Goal: Find contact information: Find contact information

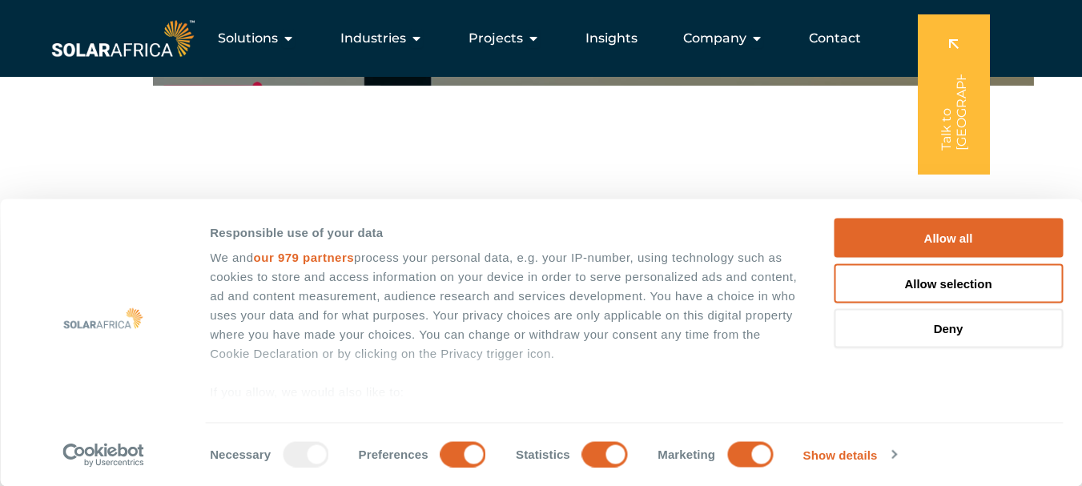
scroll to position [1202, 0]
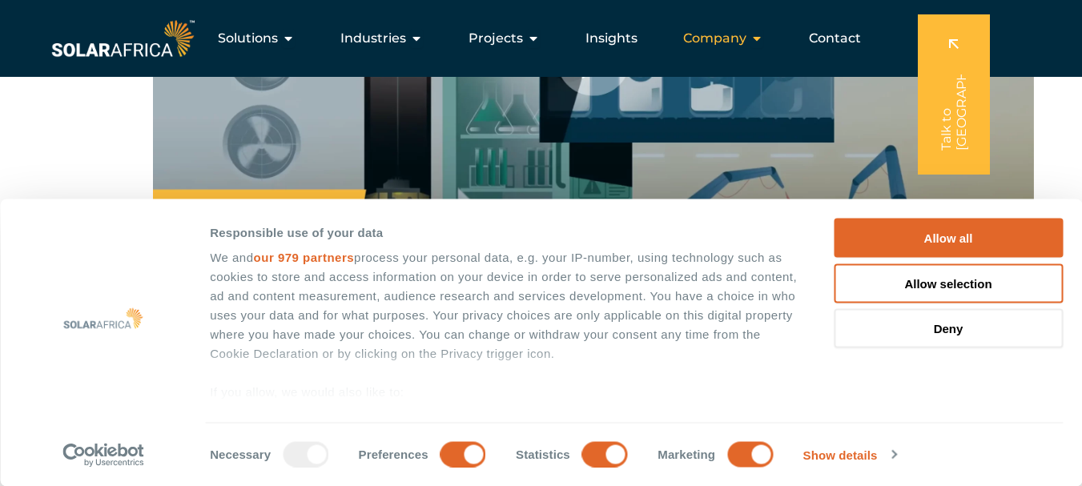
click at [766, 38] on div "Company Close Company Open Company" at bounding box center [724, 38] width 106 height 32
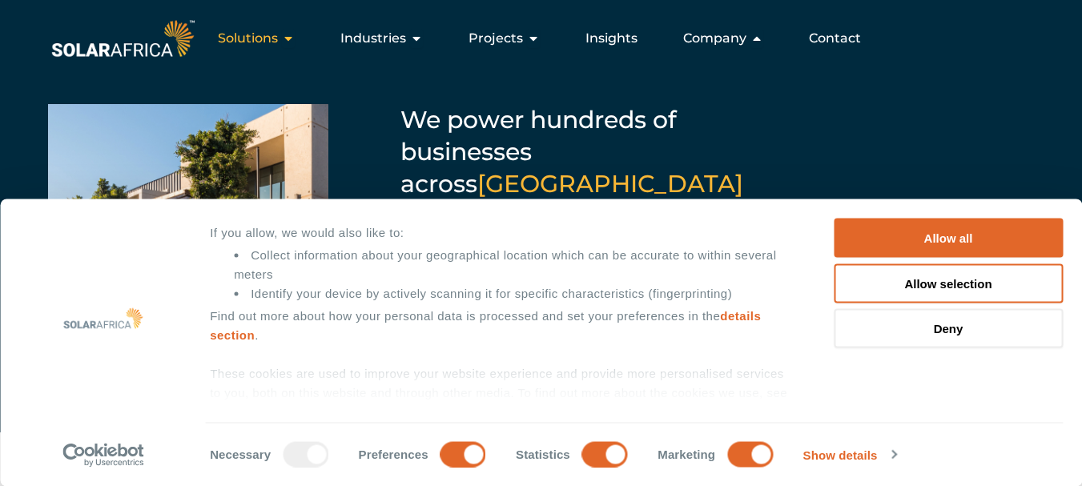
scroll to position [160, 0]
click at [300, 38] on div "Solutions Close Solutions Open Solutions" at bounding box center [256, 38] width 103 height 32
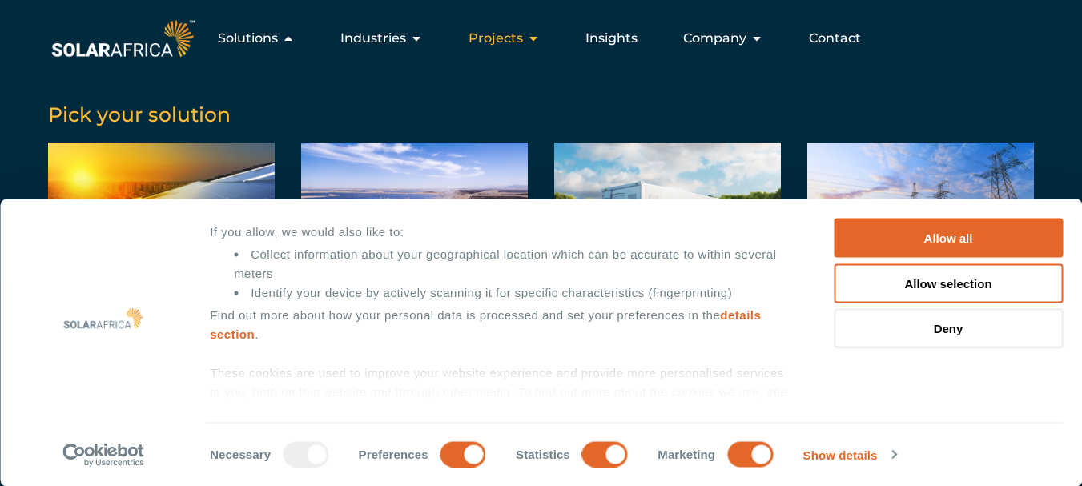
click at [531, 38] on icon "Menu" at bounding box center [533, 38] width 13 height 13
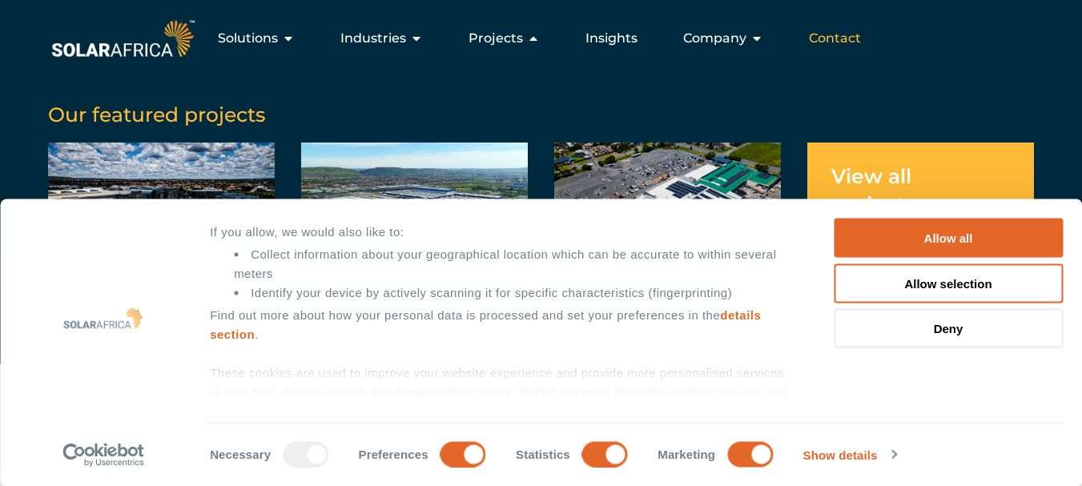
click at [833, 36] on span "Contact" at bounding box center [835, 38] width 52 height 19
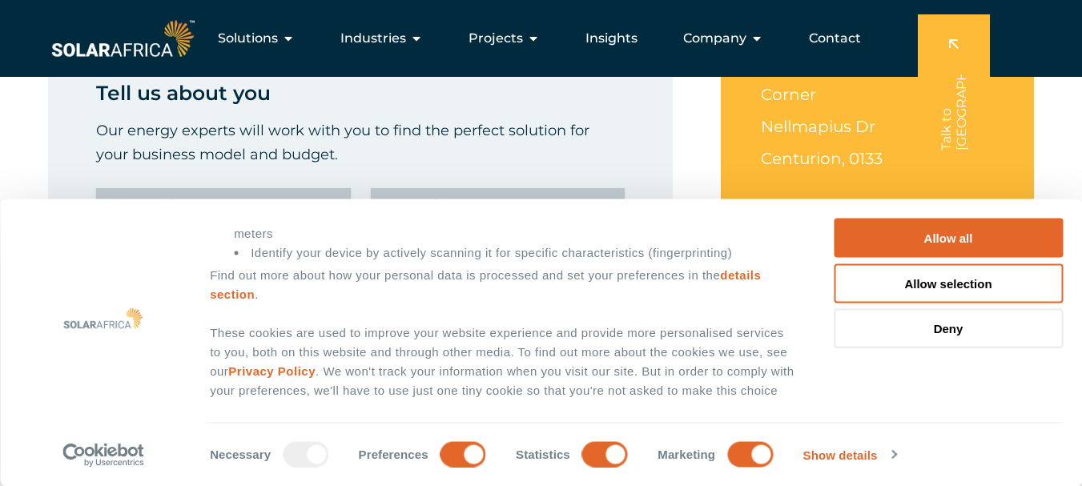
scroll to position [240, 0]
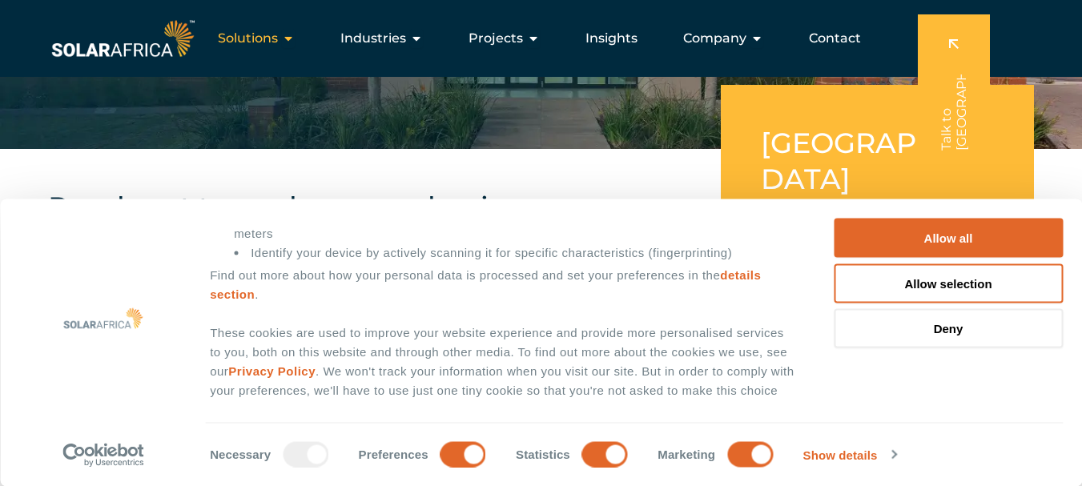
click at [293, 43] on icon "Menu" at bounding box center [288, 38] width 13 height 13
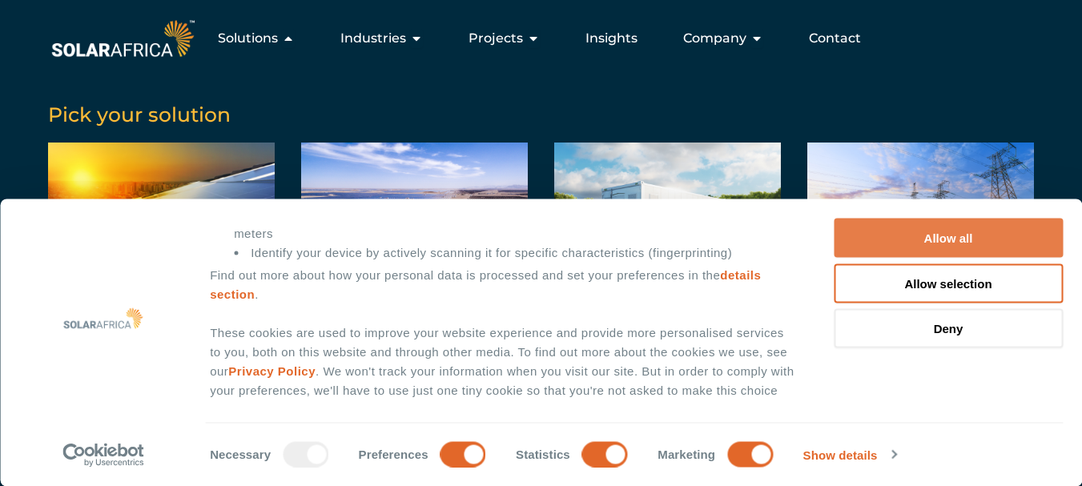
click at [971, 240] on button "Allow all" at bounding box center [948, 238] width 229 height 39
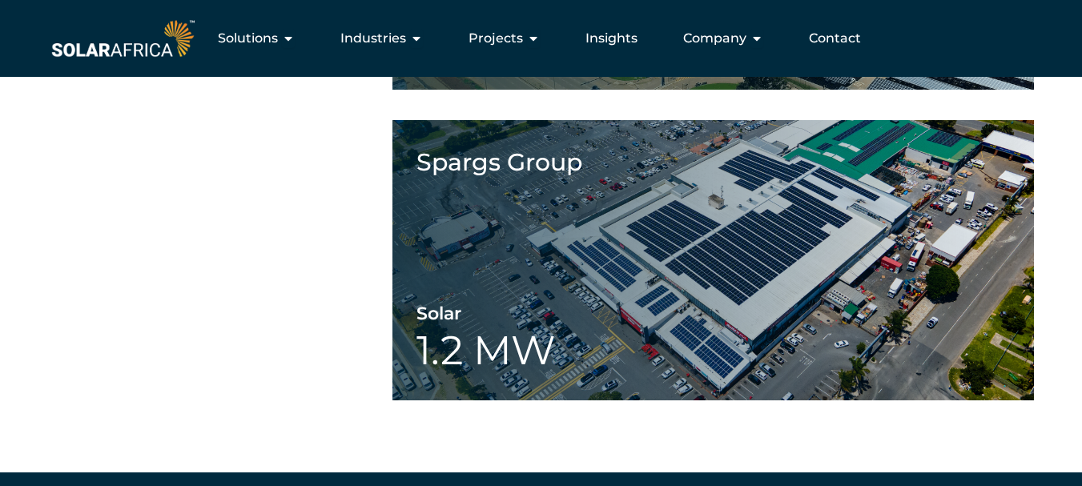
scroll to position [0, 0]
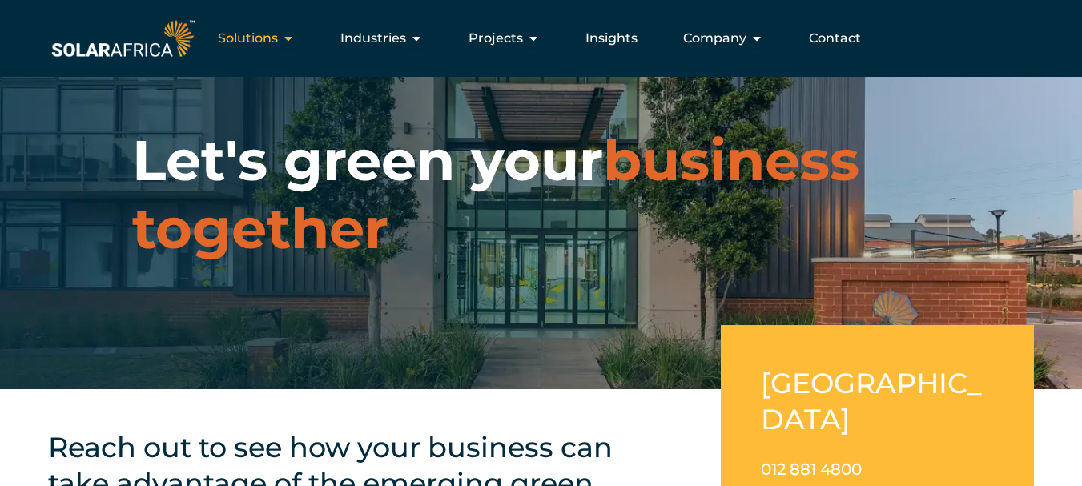
click at [291, 42] on icon "Menu" at bounding box center [288, 38] width 13 height 13
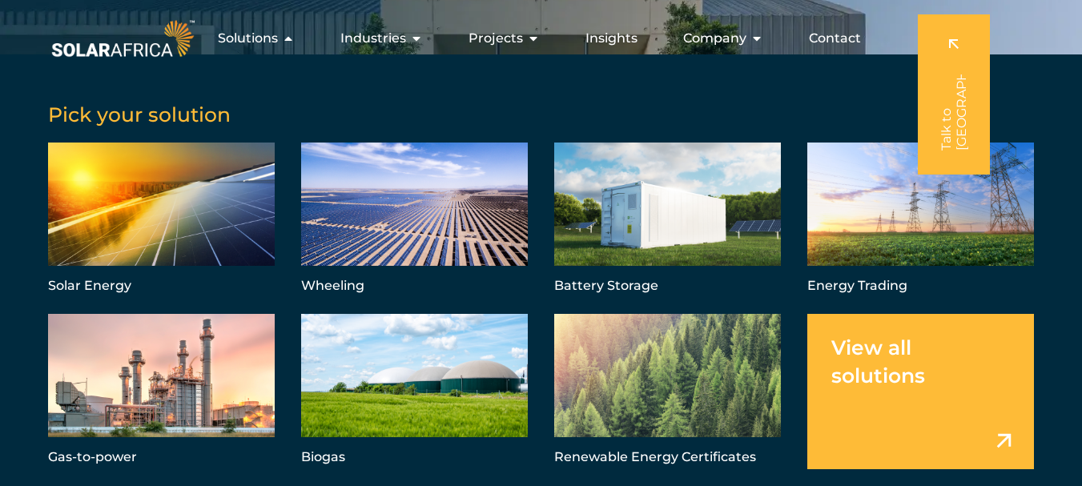
click at [836, 40] on span "Contact" at bounding box center [835, 38] width 52 height 19
